Goal: Task Accomplishment & Management: Use online tool/utility

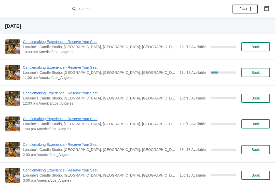
scroll to position [519, 0]
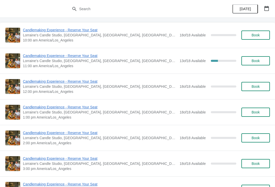
click at [89, 58] on span "Candlemaking Experience - Reserve Your Seat" at bounding box center [100, 55] width 154 height 5
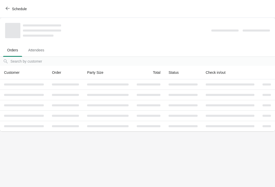
scroll to position [0, 0]
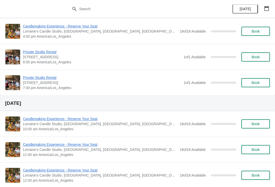
scroll to position [198, 0]
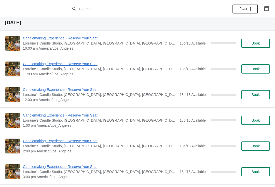
scroll to position [276, 0]
